Goal: Transaction & Acquisition: Purchase product/service

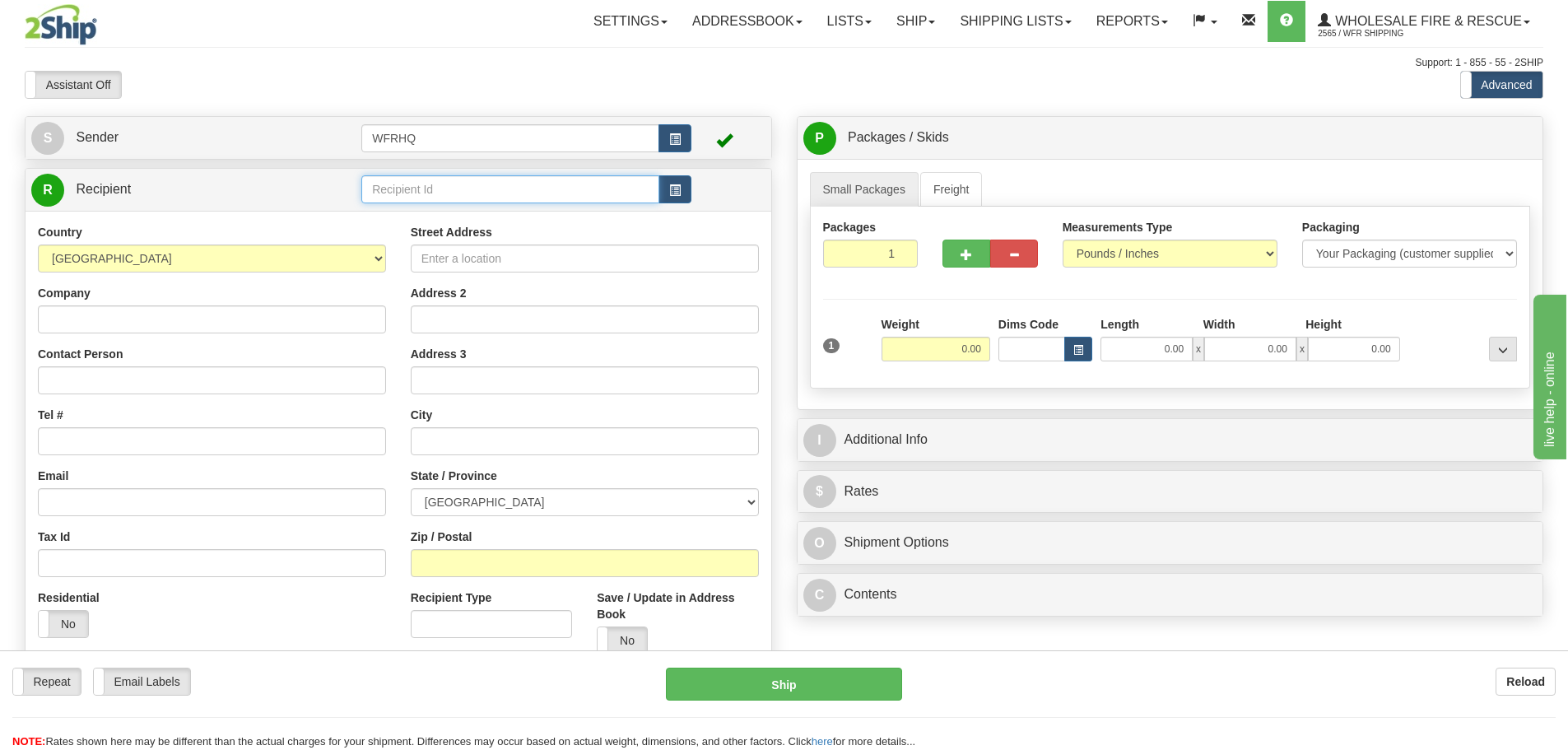
click at [469, 194] on input "text" at bounding box center [510, 190] width 298 height 28
click at [456, 216] on div "VELO2757" at bounding box center [507, 214] width 283 height 18
type input "VELO2757"
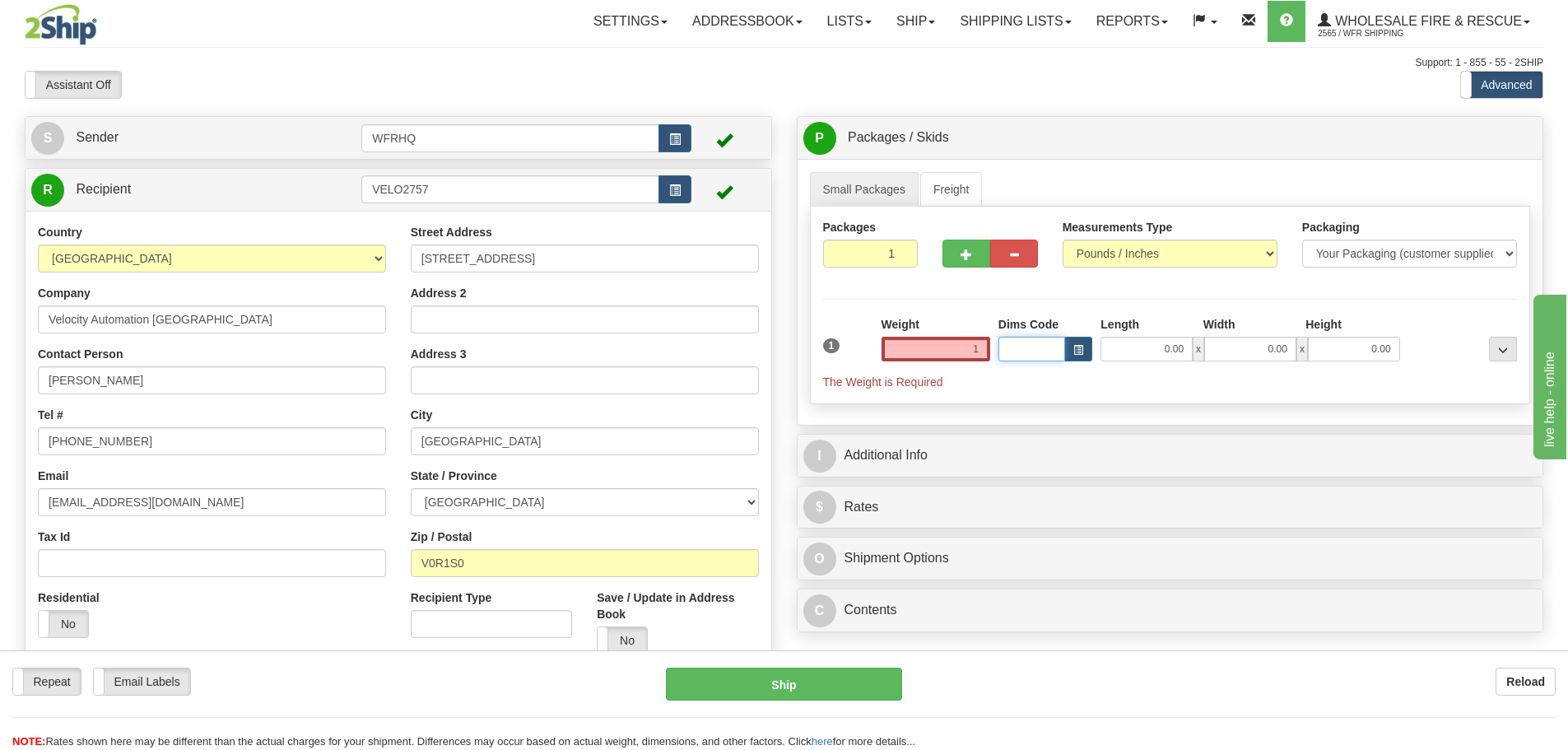
type input "1.00"
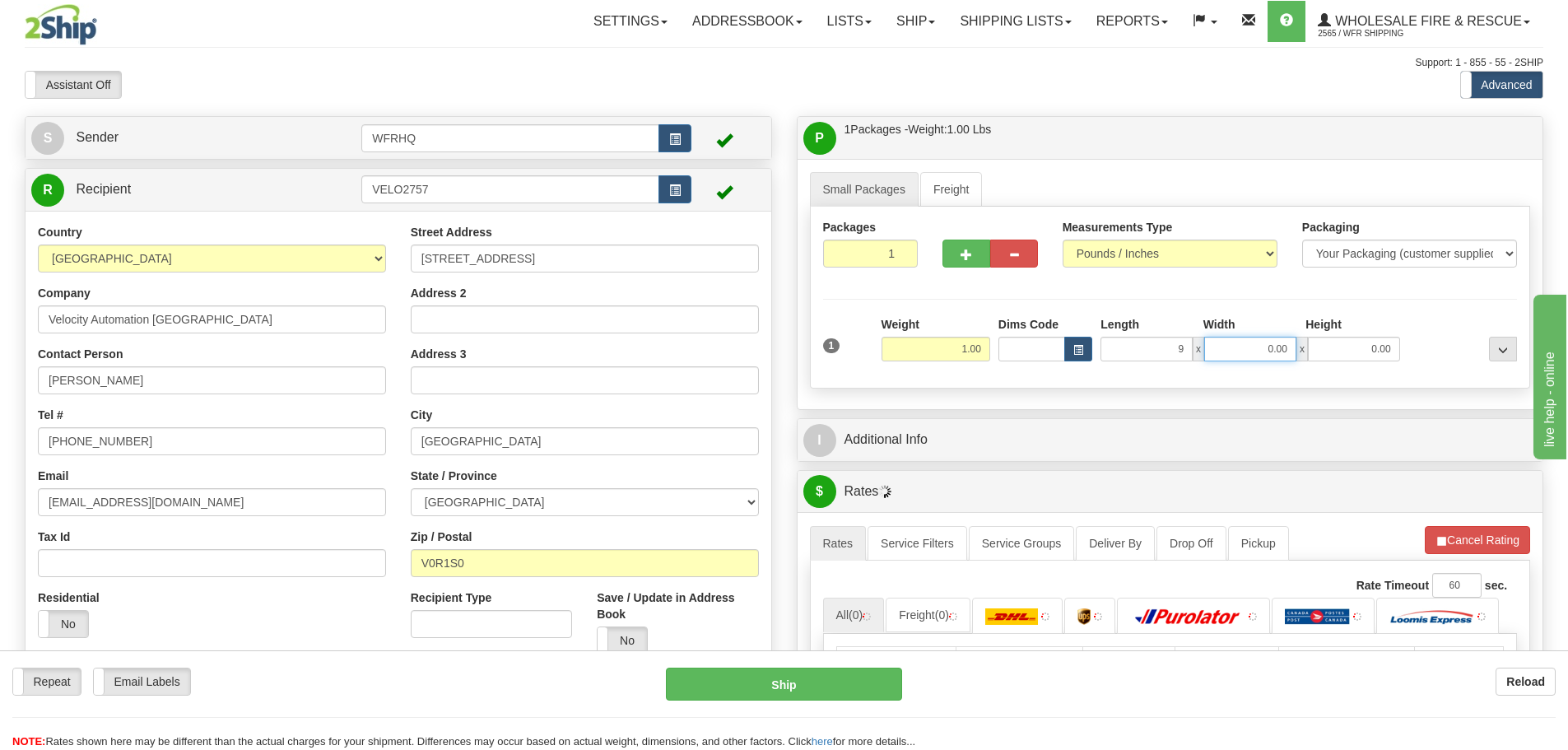
type input "9.00"
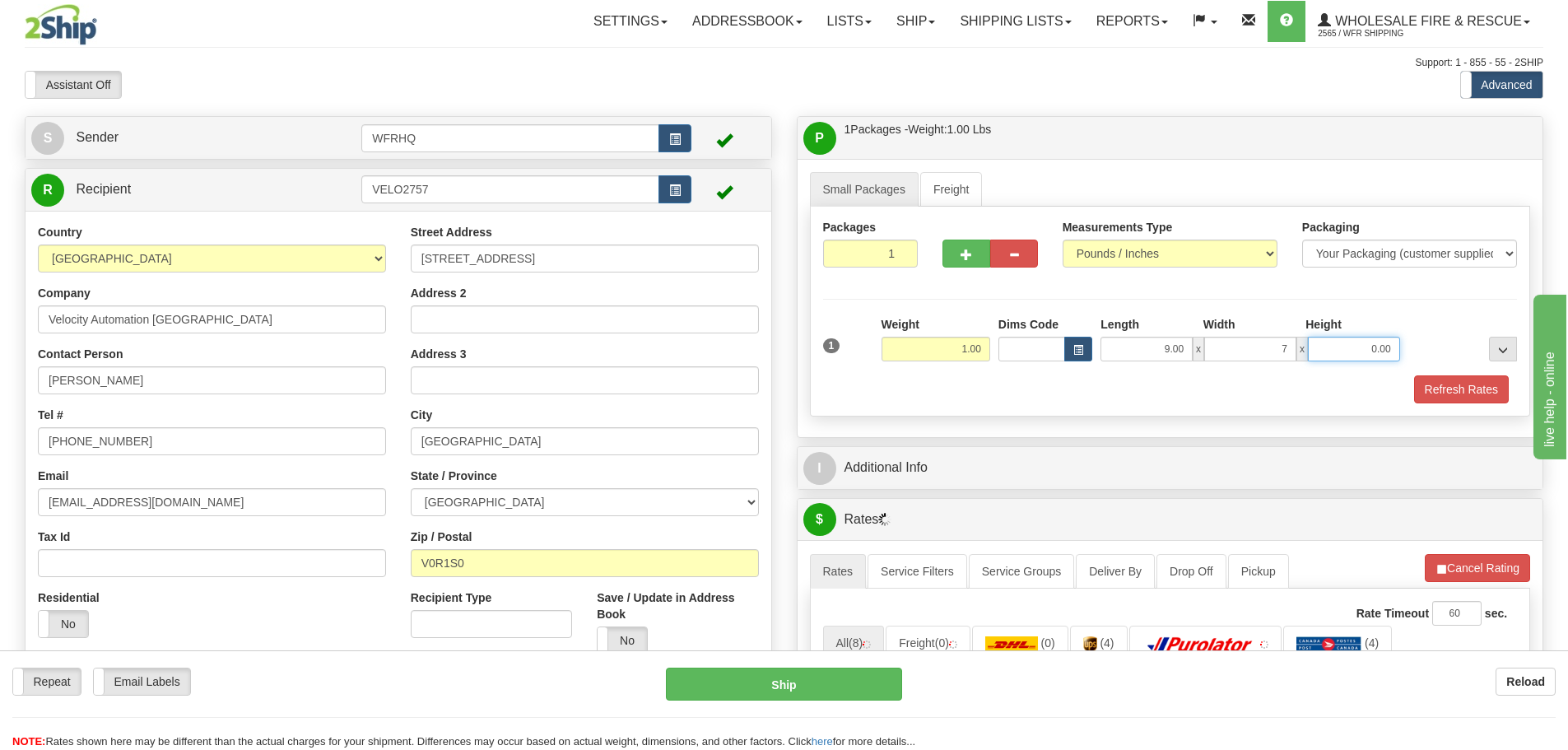
type input "7.00"
type input "6.00"
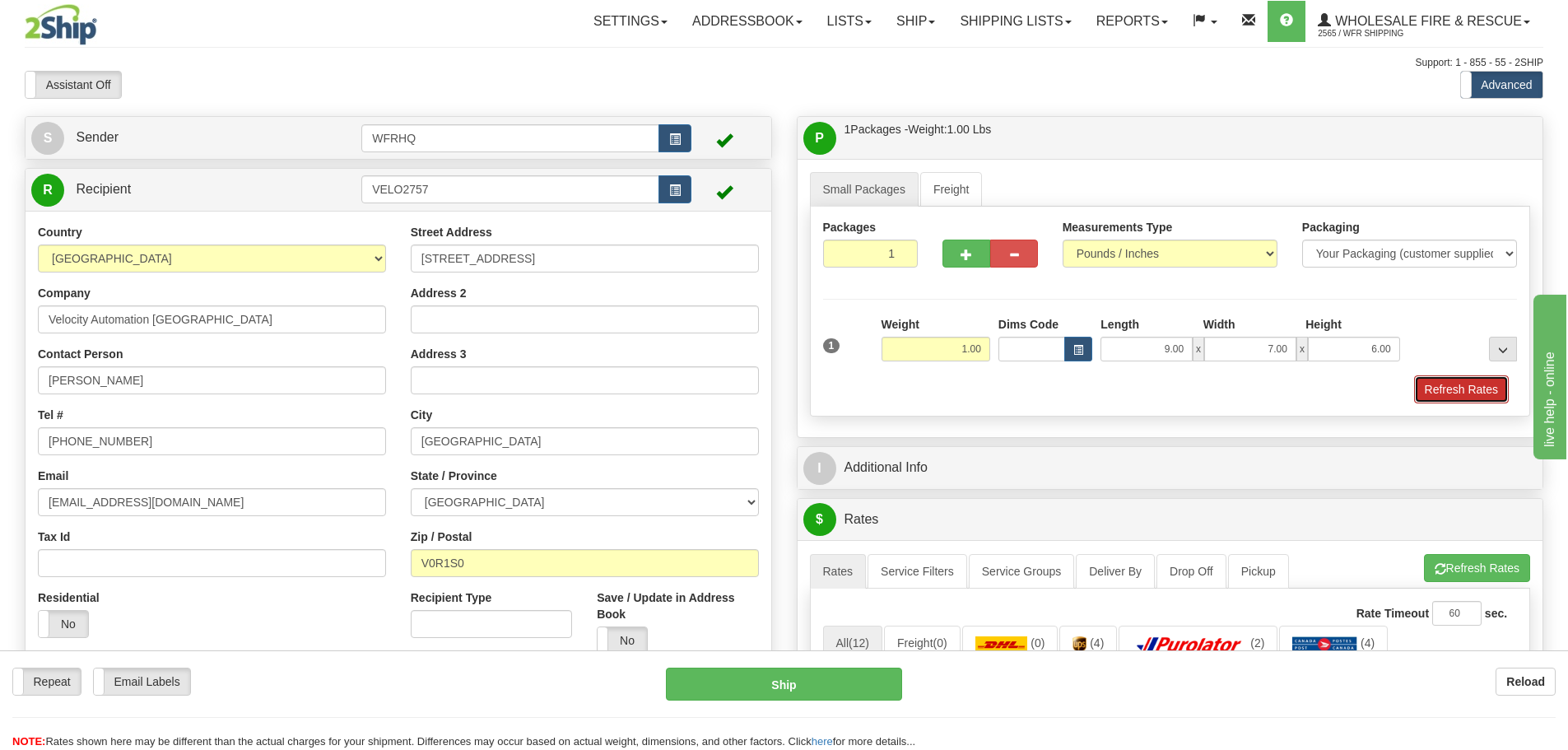
click at [1484, 393] on button "Refresh Rates" at bounding box center [1462, 390] width 95 height 28
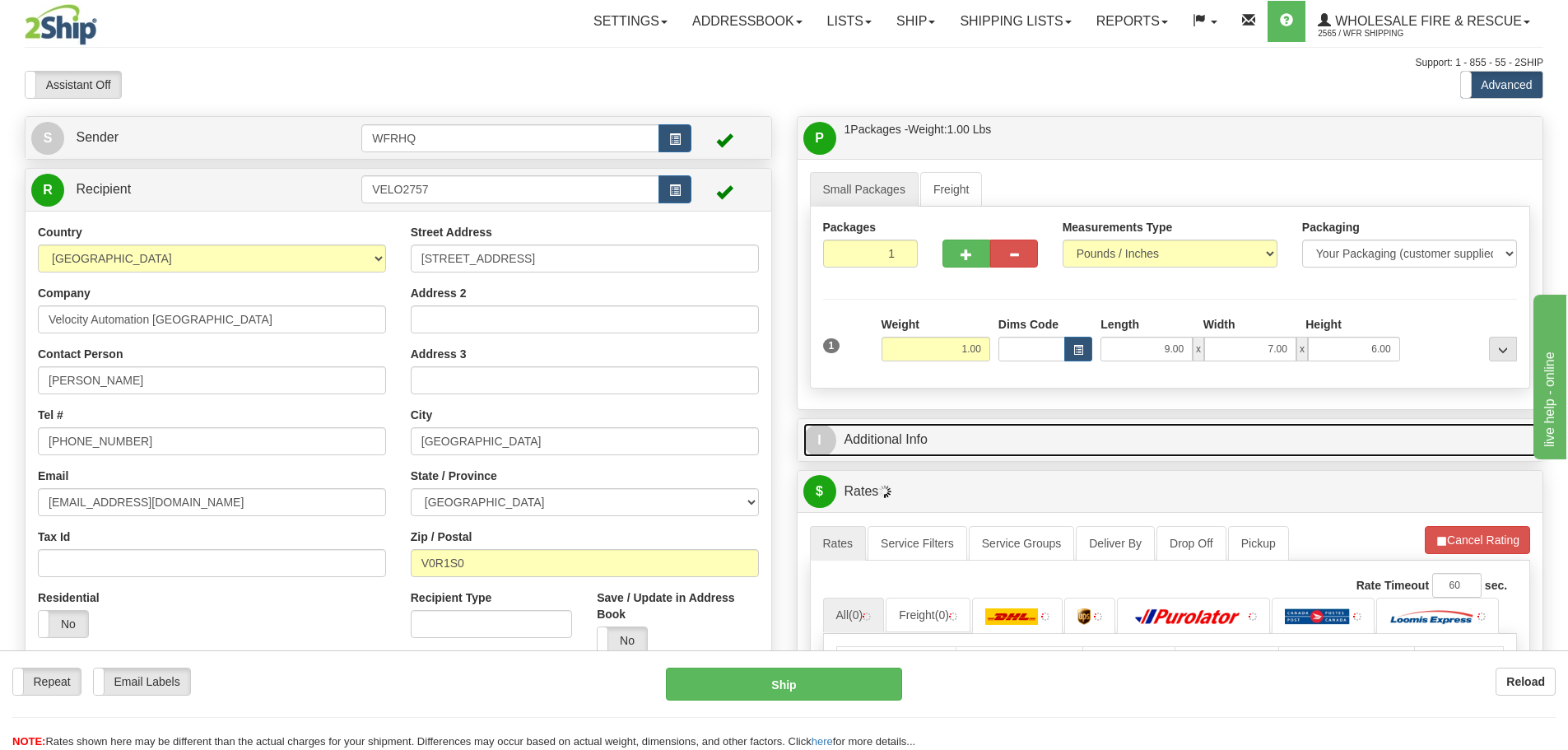
click at [979, 449] on link "I Additional Info" at bounding box center [1170, 440] width 734 height 33
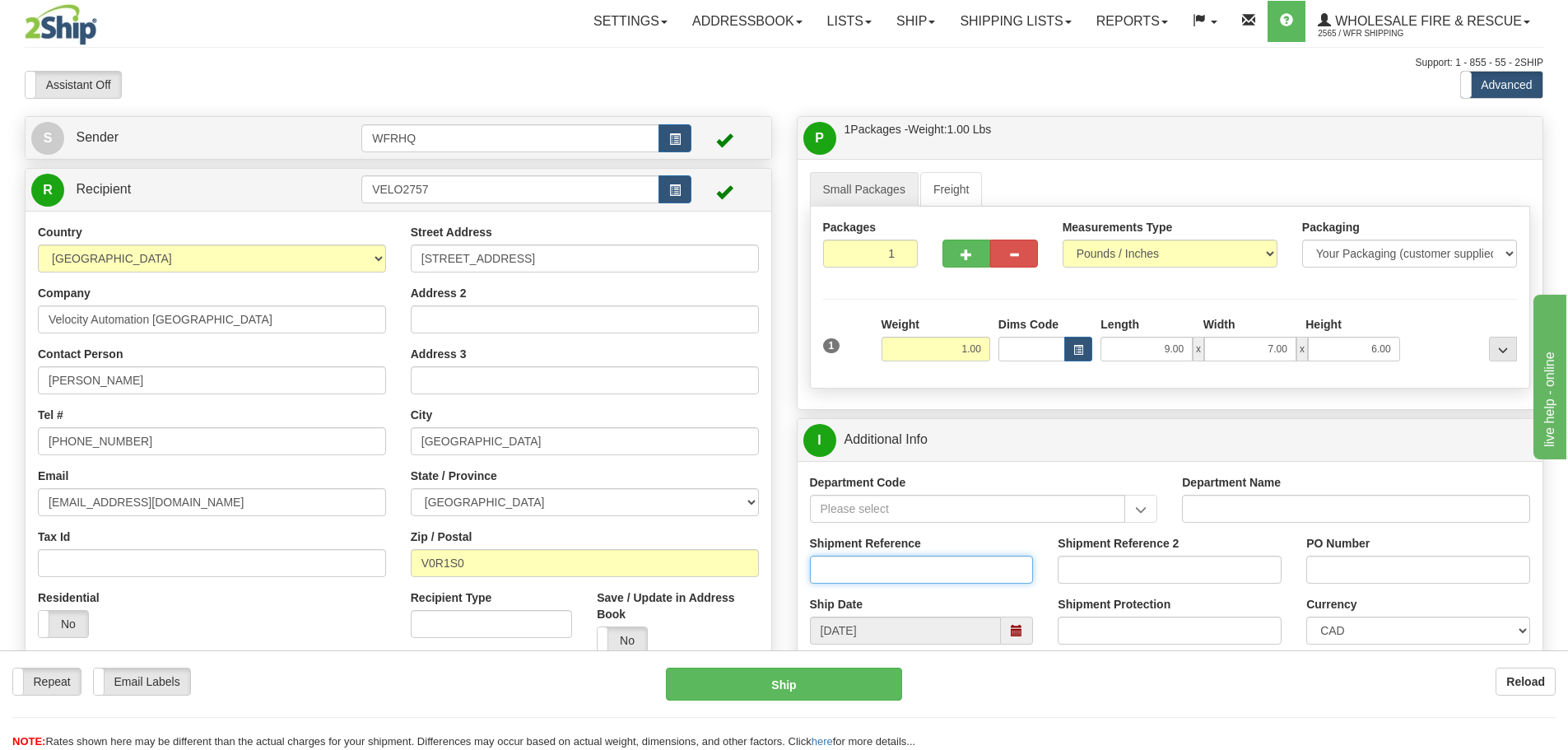
click at [888, 566] on input "Shipment Reference" at bounding box center [922, 570] width 224 height 28
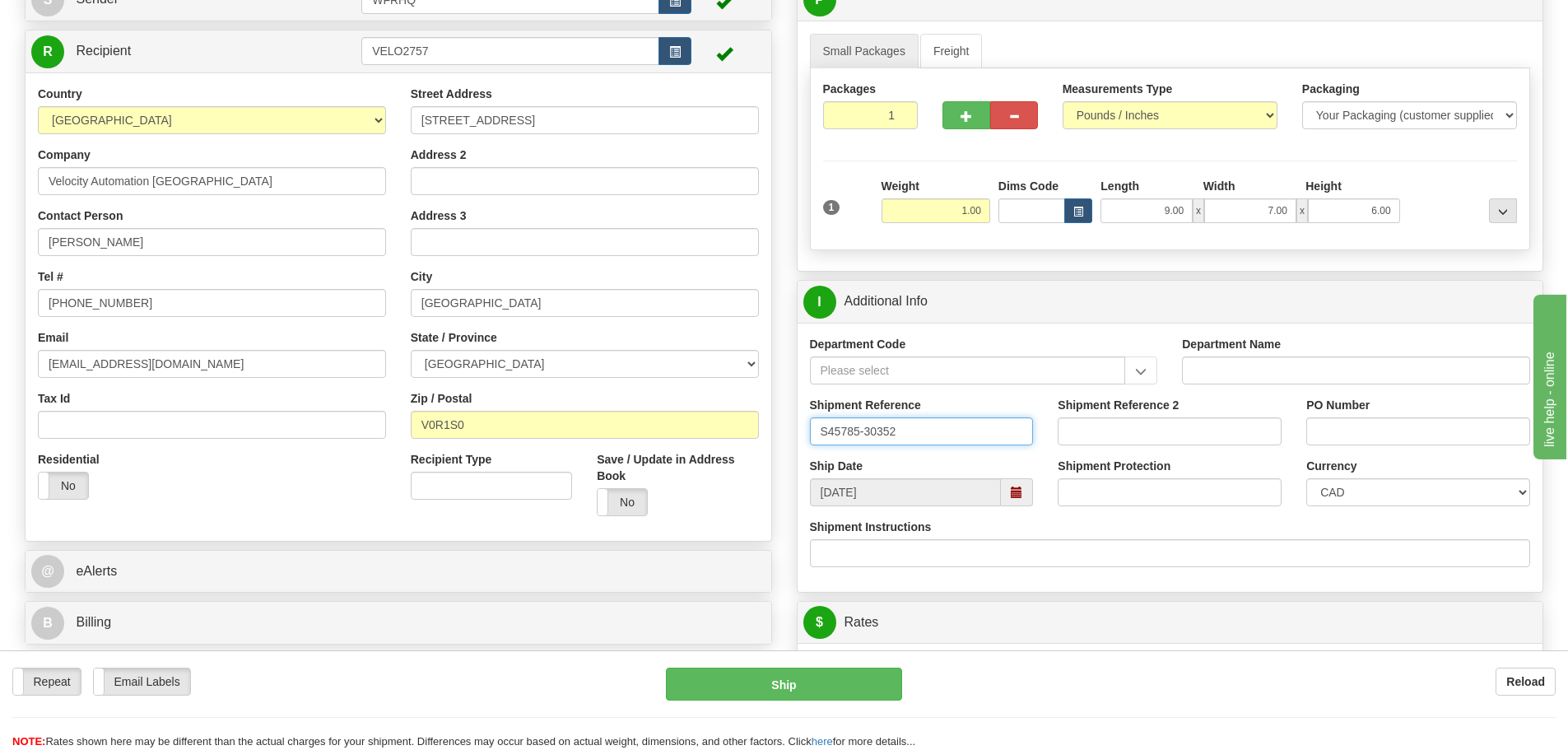
scroll to position [494, 0]
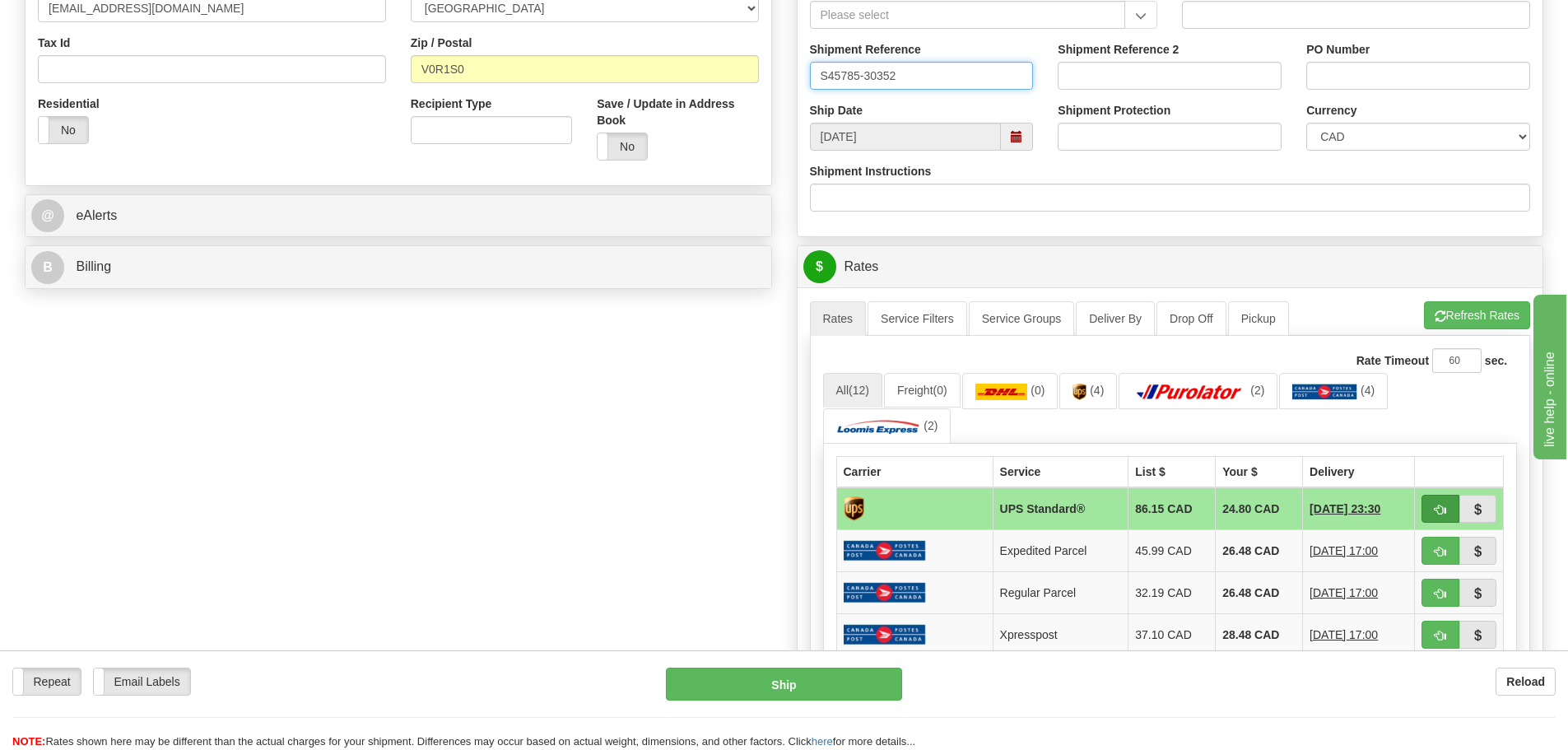
type input "S45785-30352"
click at [1430, 507] on button "button" at bounding box center [1440, 509] width 38 height 28
type input "11"
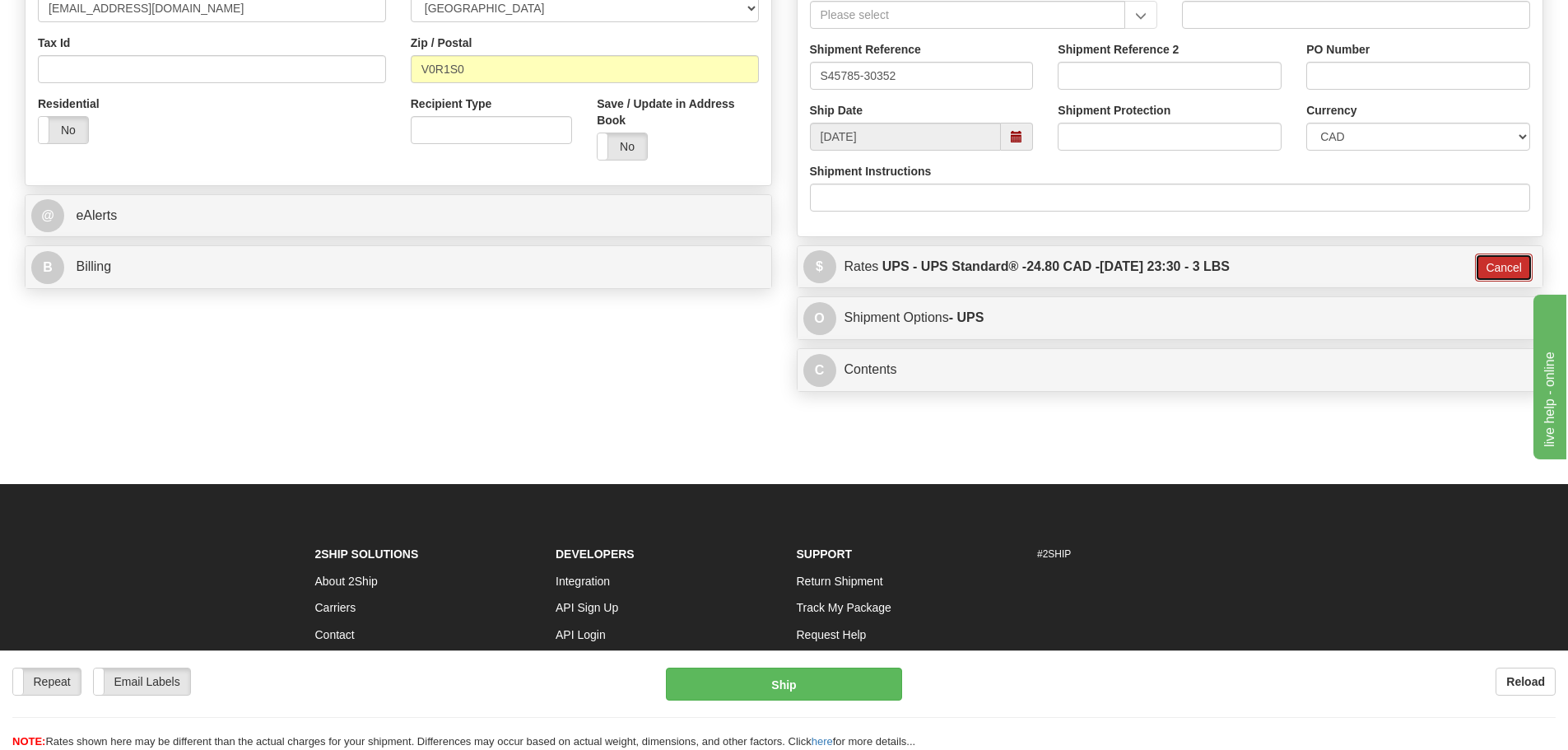
click at [1489, 270] on button "Cancel" at bounding box center [1504, 268] width 58 height 28
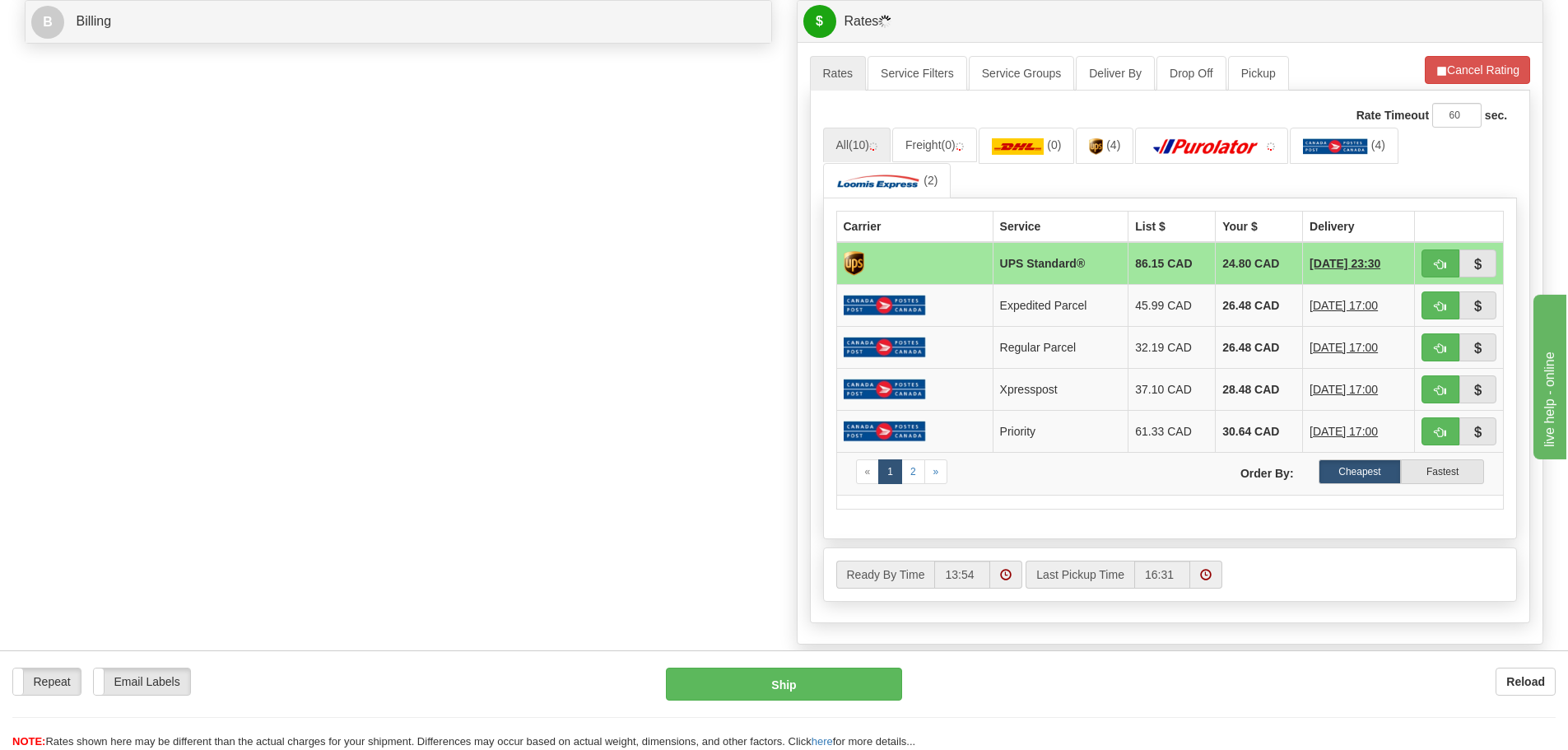
scroll to position [741, 0]
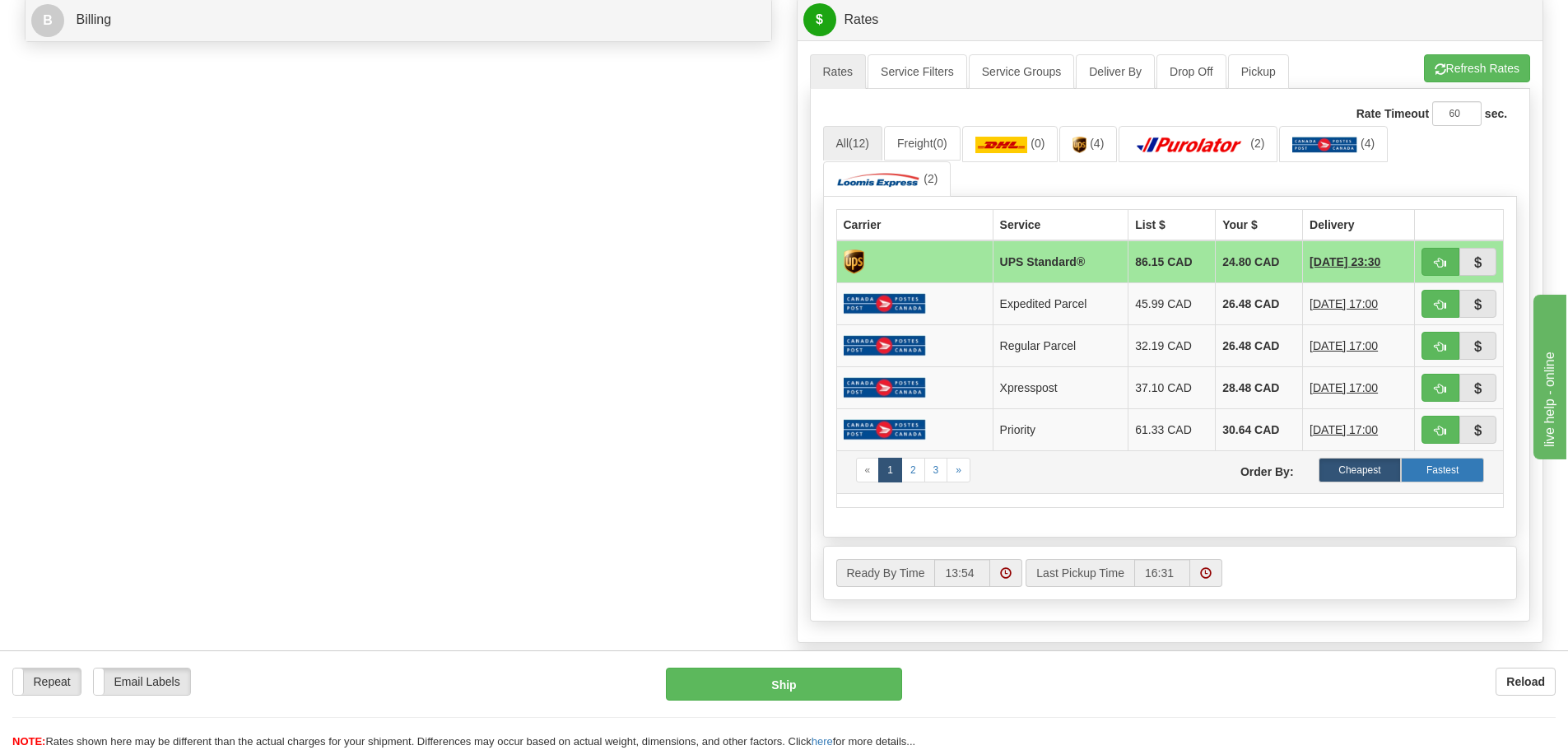
click at [1435, 472] on label "Fastest" at bounding box center [1442, 470] width 83 height 25
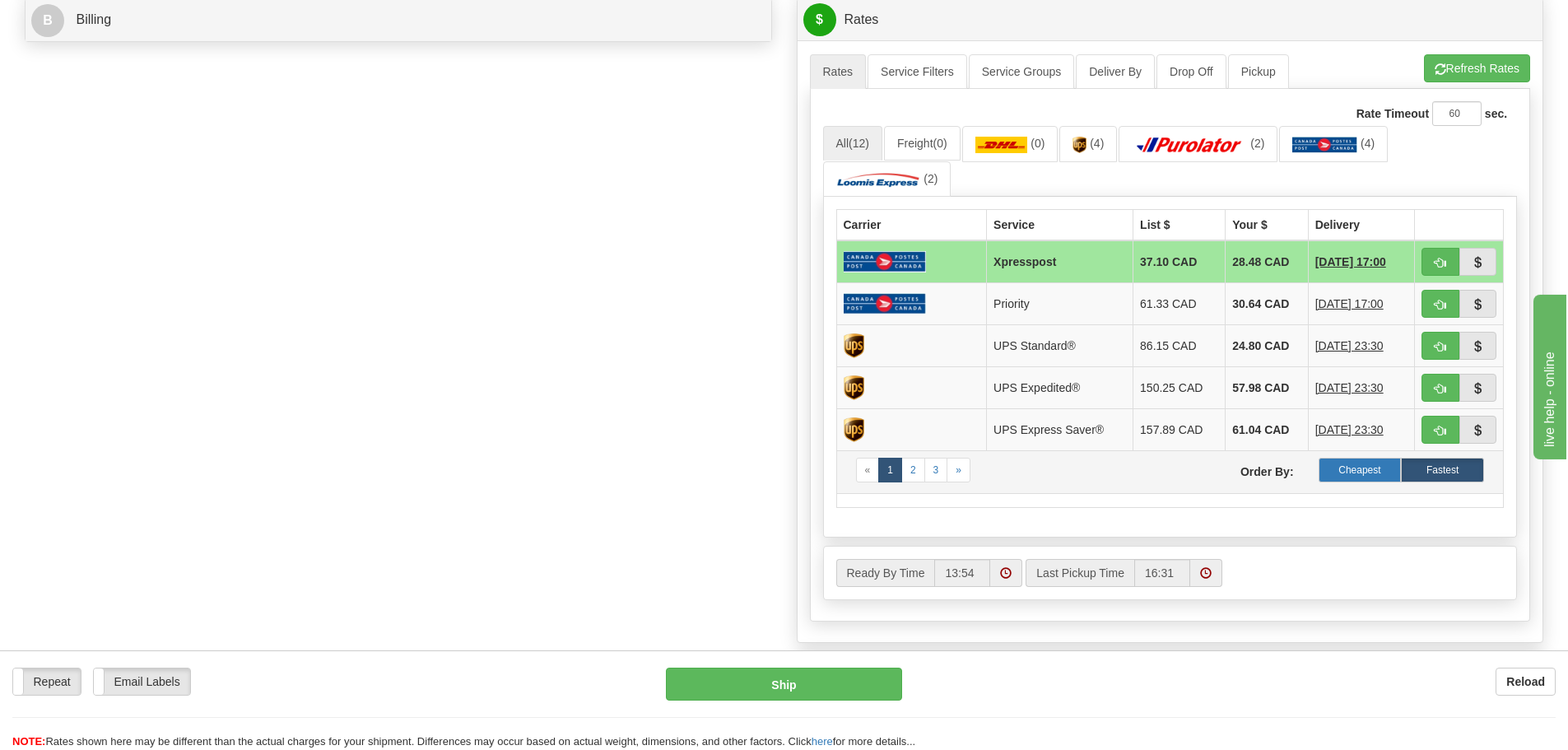
click at [1330, 468] on label "Cheapest" at bounding box center [1360, 470] width 83 height 25
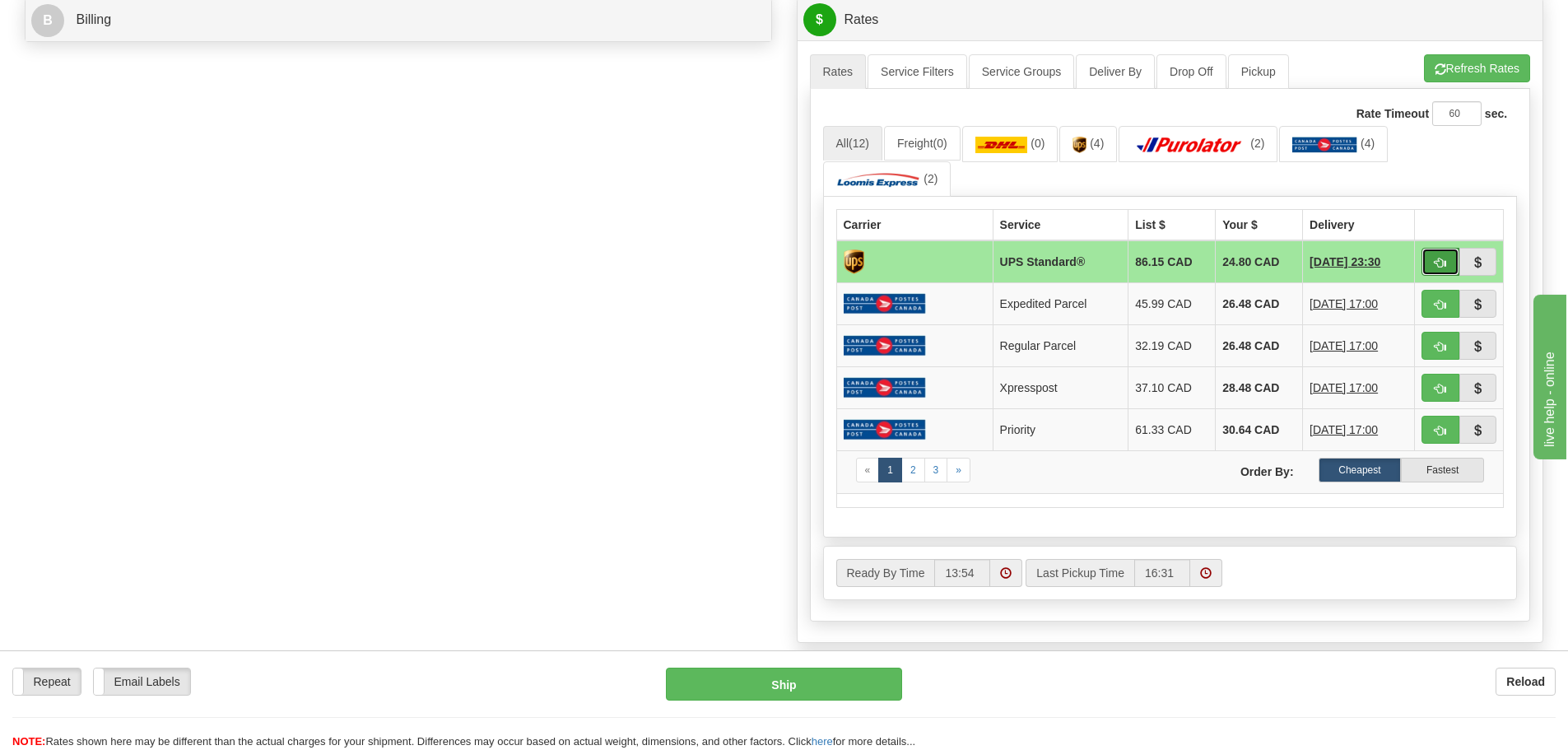
drag, startPoint x: 1444, startPoint y: 256, endPoint x: 1425, endPoint y: 260, distance: 19.4
click at [1442, 256] on button "button" at bounding box center [1440, 262] width 38 height 28
type input "11"
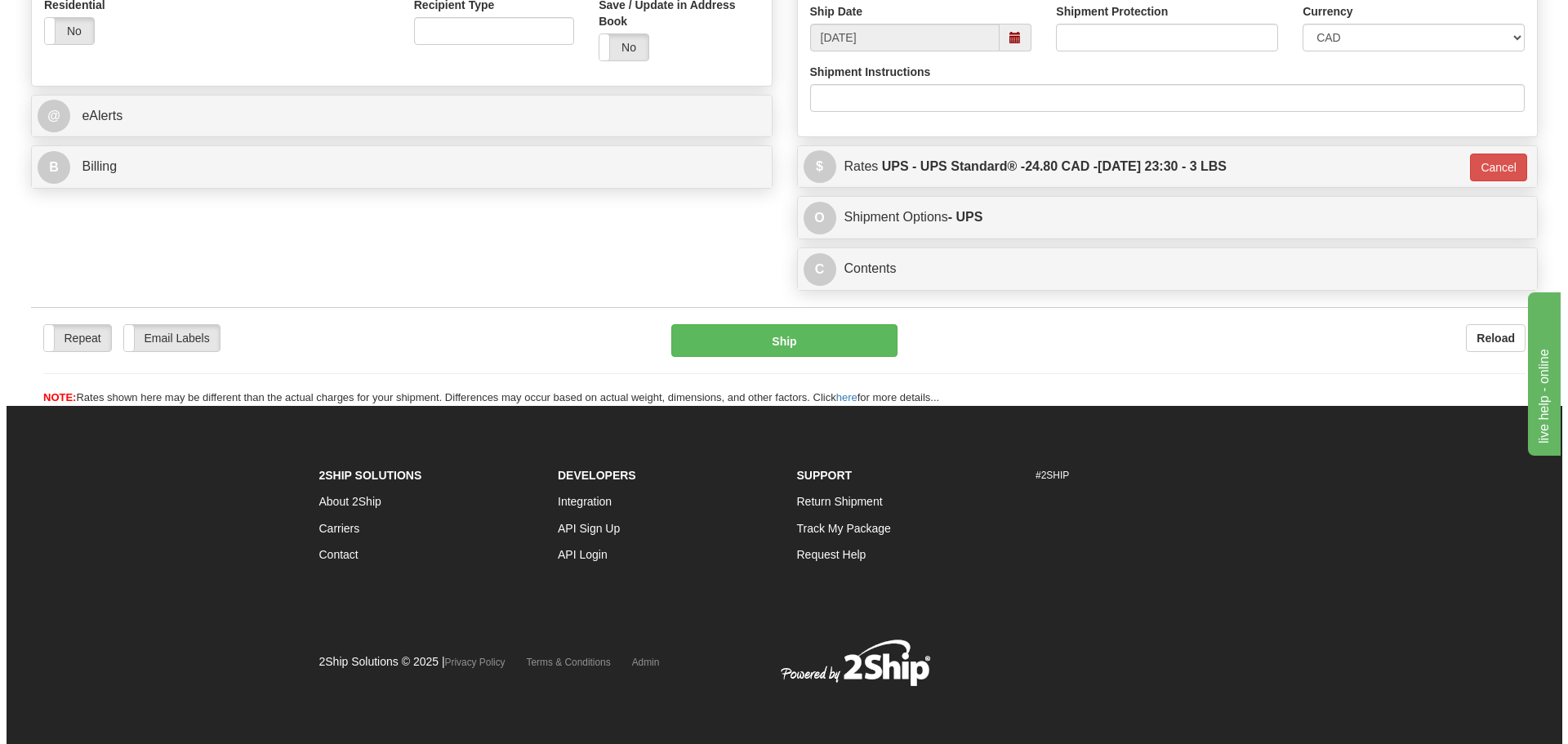
scroll to position [588, 0]
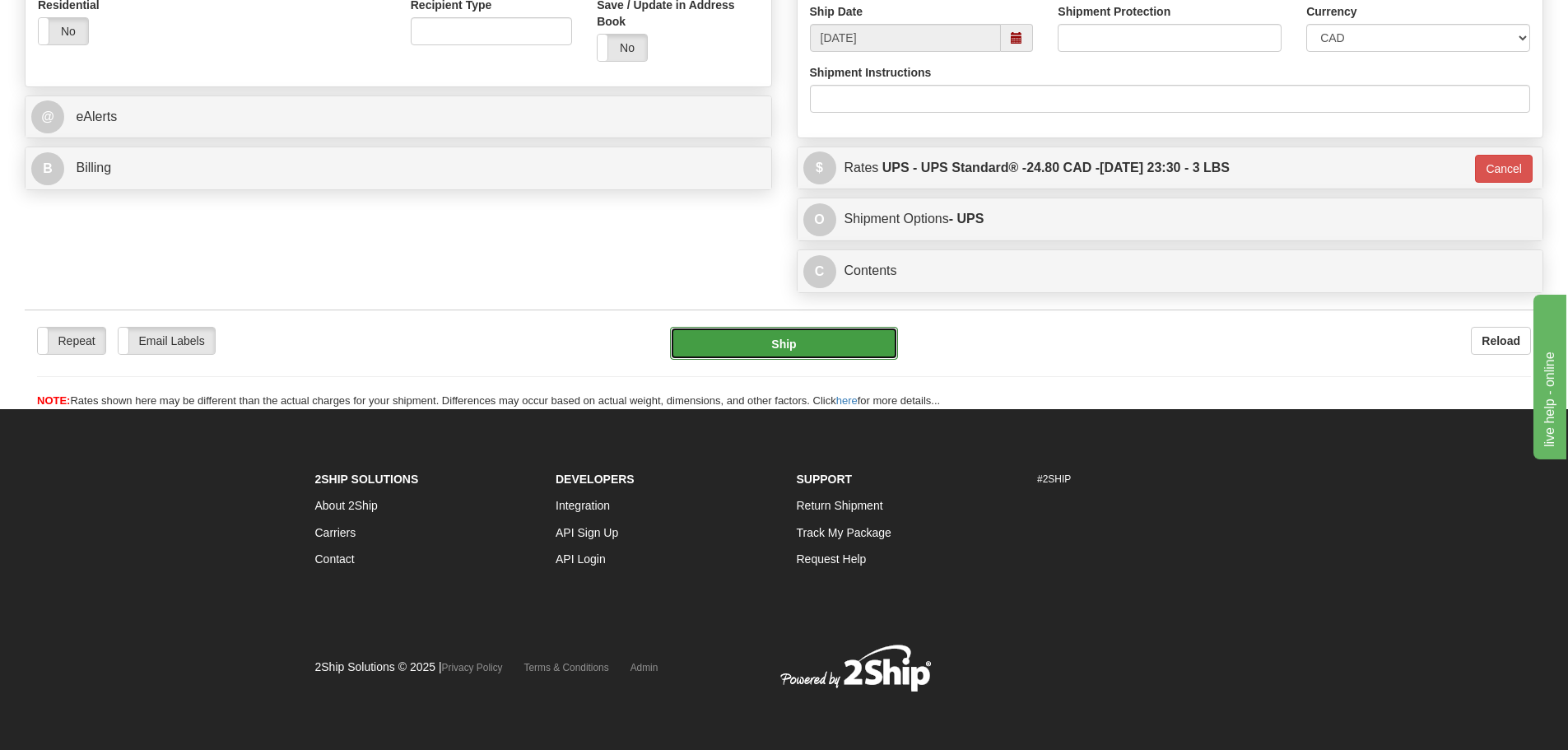
click at [809, 343] on button "Ship" at bounding box center [784, 343] width 228 height 33
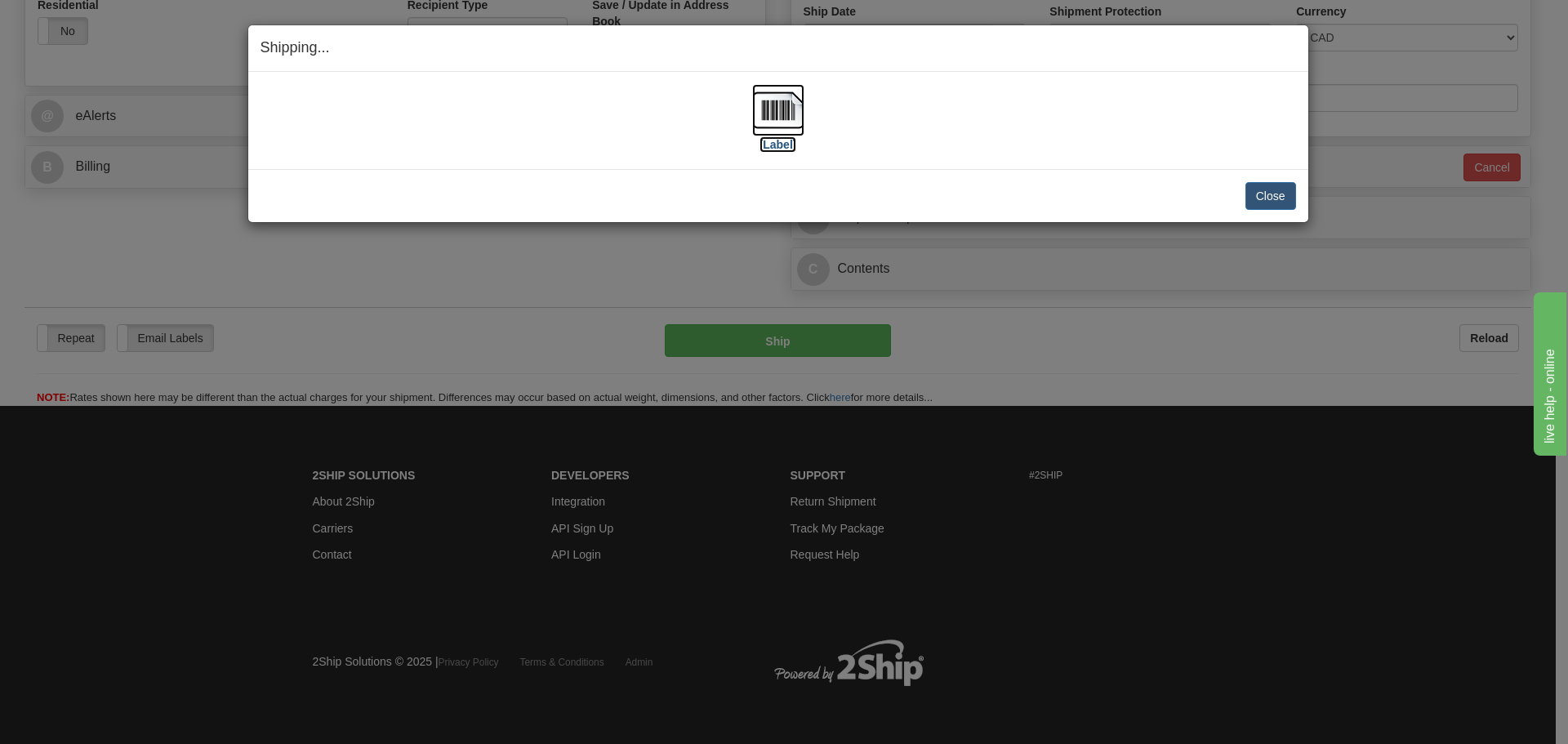
click at [767, 101] on img at bounding box center [779, 111] width 52 height 52
click at [1270, 196] on button "Close" at bounding box center [1271, 196] width 51 height 28
